Goal: Information Seeking & Learning: Learn about a topic

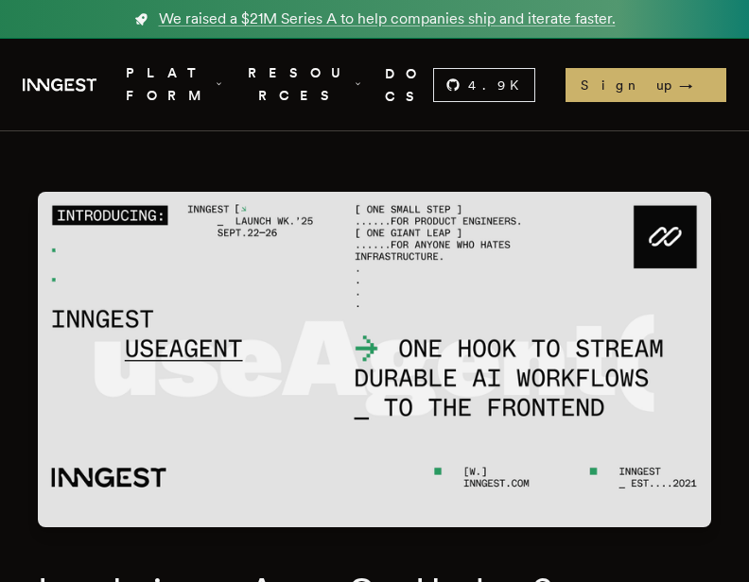
click at [95, 89] on icon ".cls-1 { fill: #FAFAF9; }" at bounding box center [60, 85] width 74 height 23
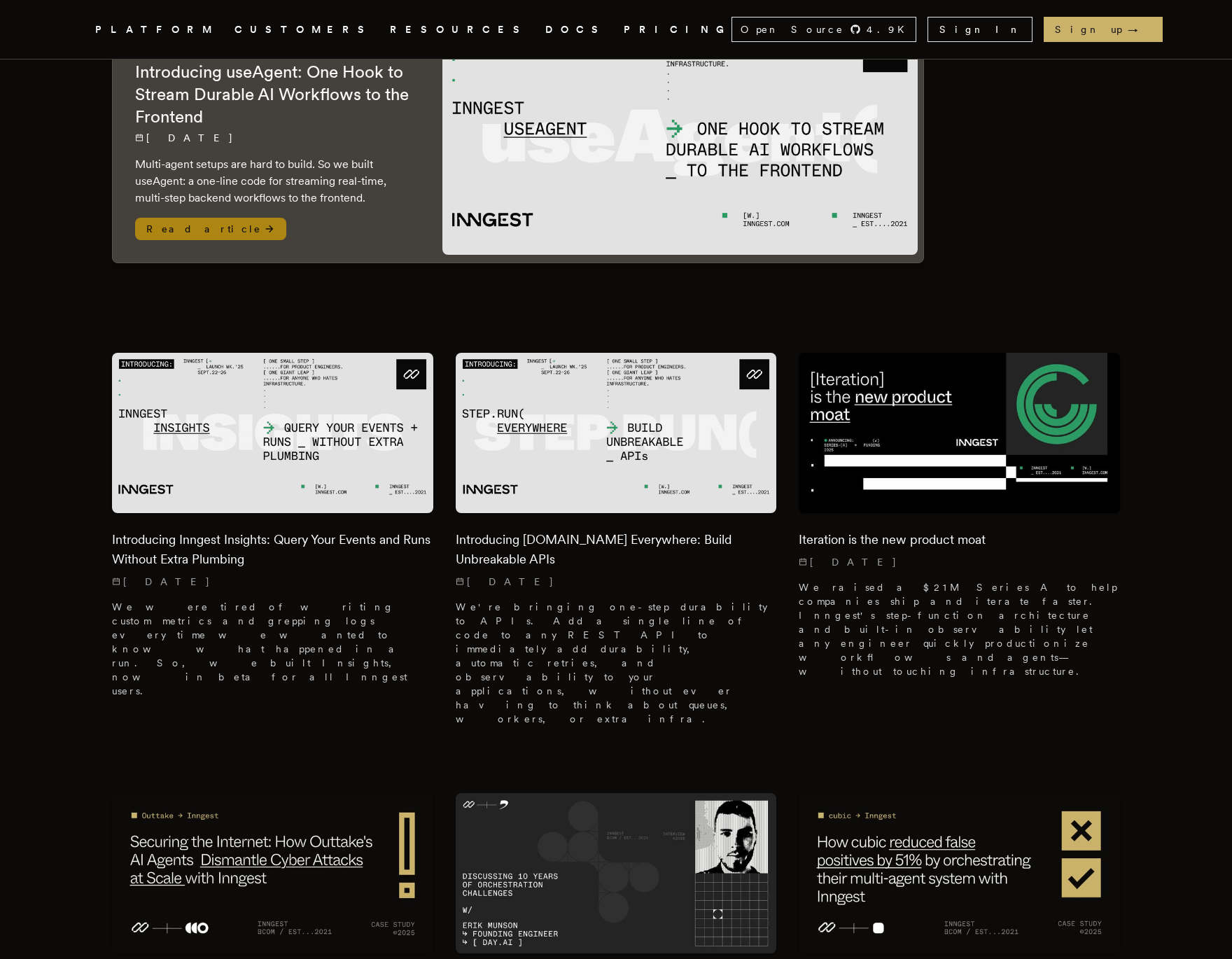
scroll to position [175, 0]
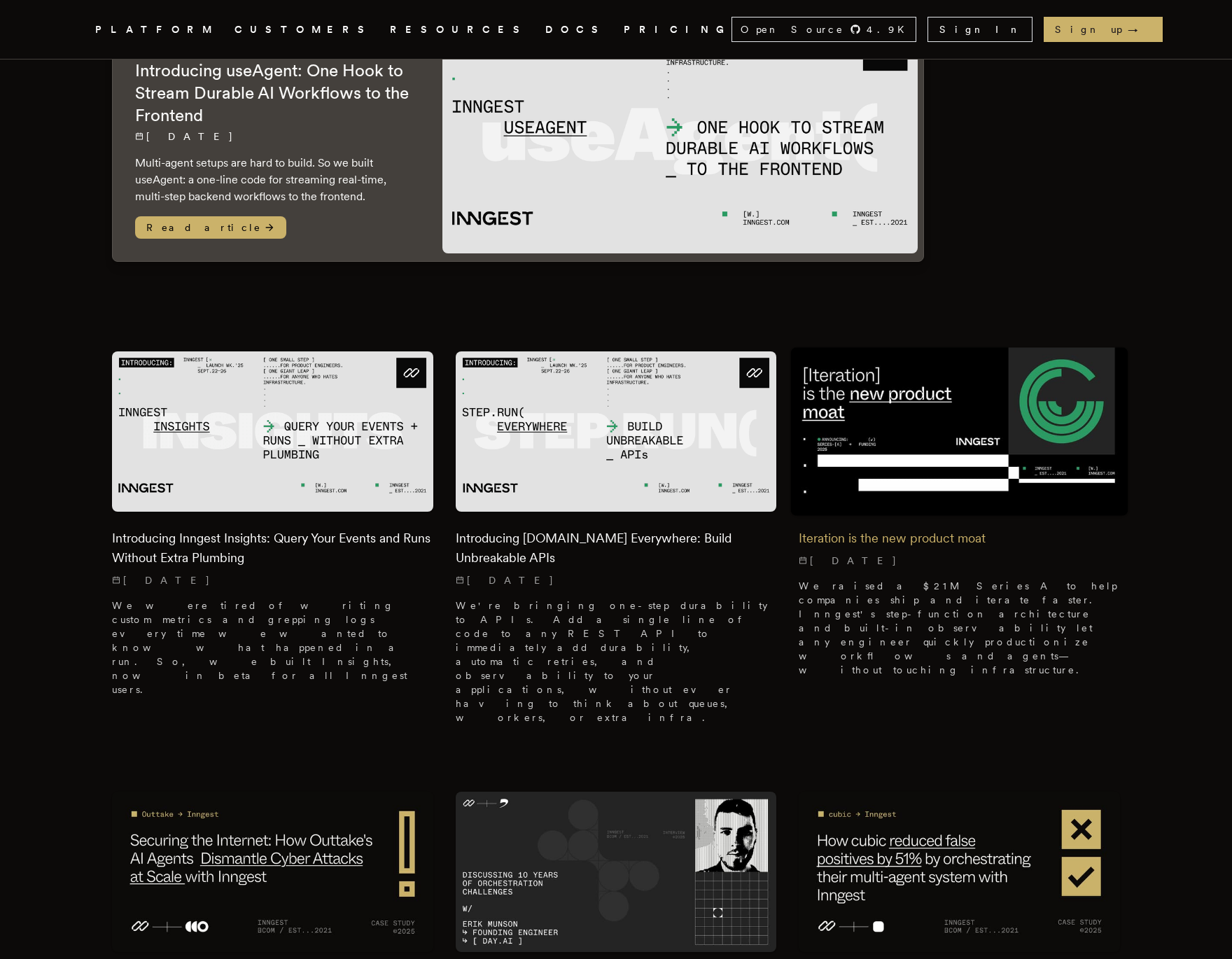
click at [1072, 440] on img at bounding box center [960, 432] width 338 height 169
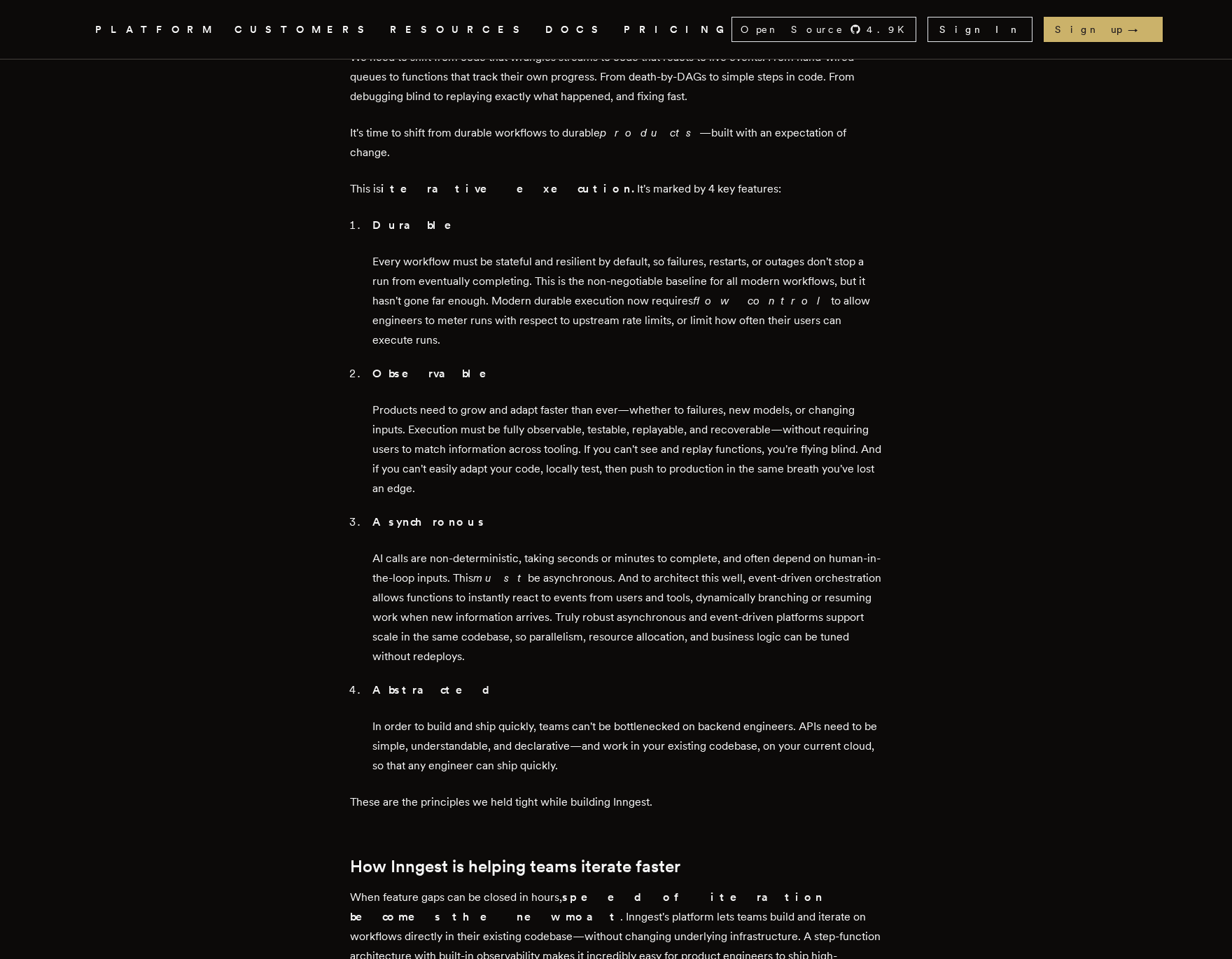
scroll to position [1413, 0]
